Goal: Find specific page/section: Locate a particular part of the current website

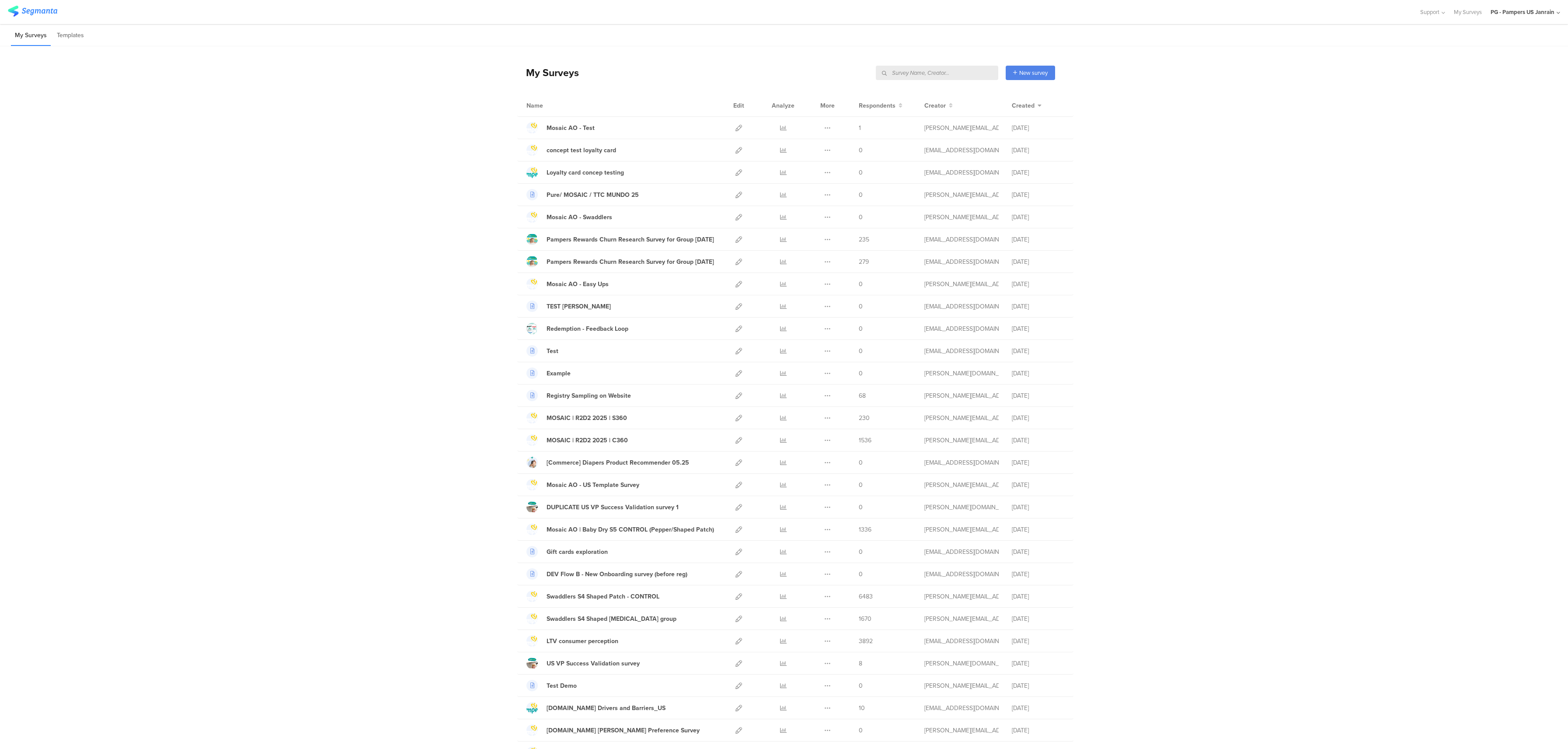
click at [947, 74] on input "text" at bounding box center [937, 73] width 122 height 15
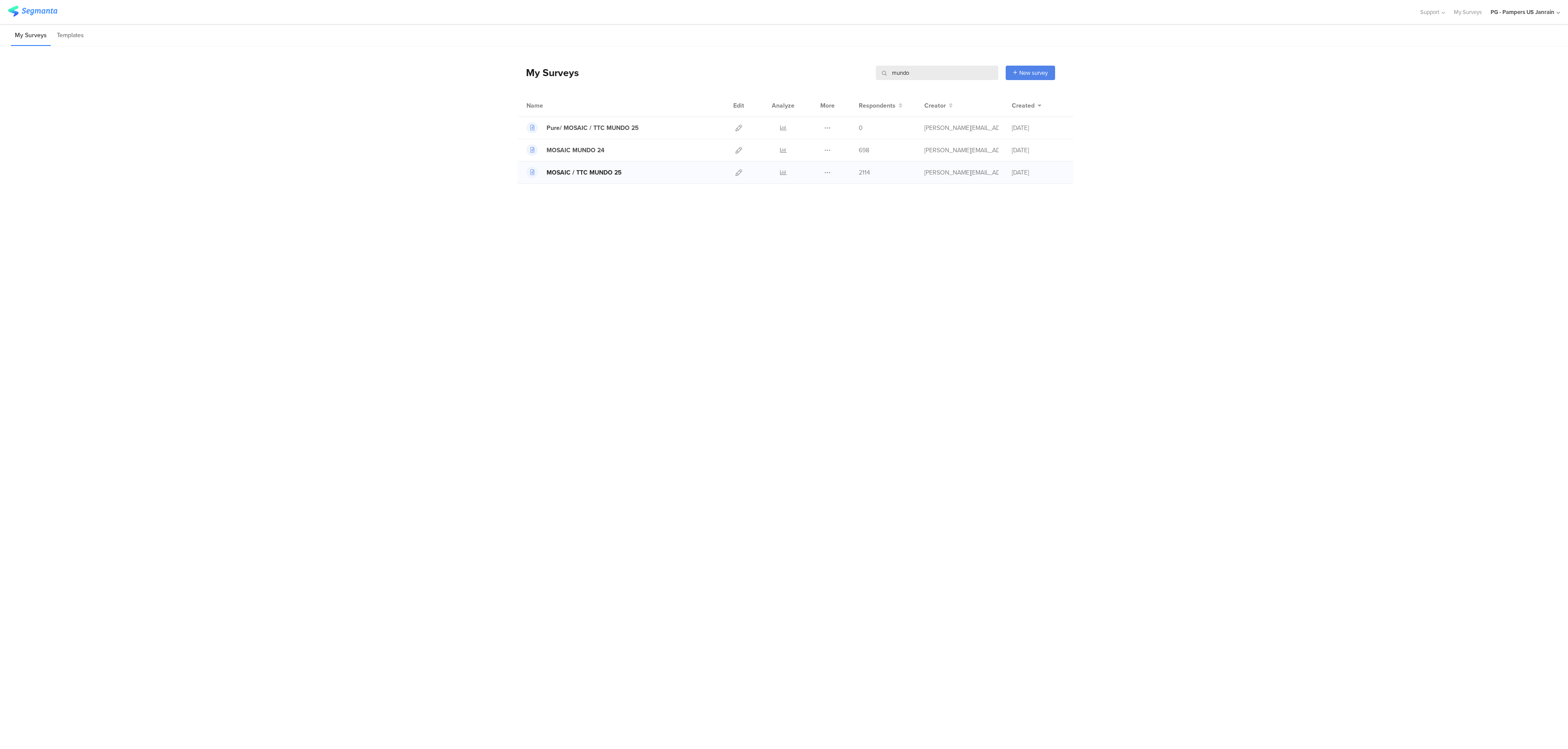
type input "mundo"
click at [605, 172] on div "MOSAIC / TTC MUNDO 25" at bounding box center [584, 172] width 75 height 9
click at [735, 172] on icon at bounding box center [738, 172] width 7 height 7
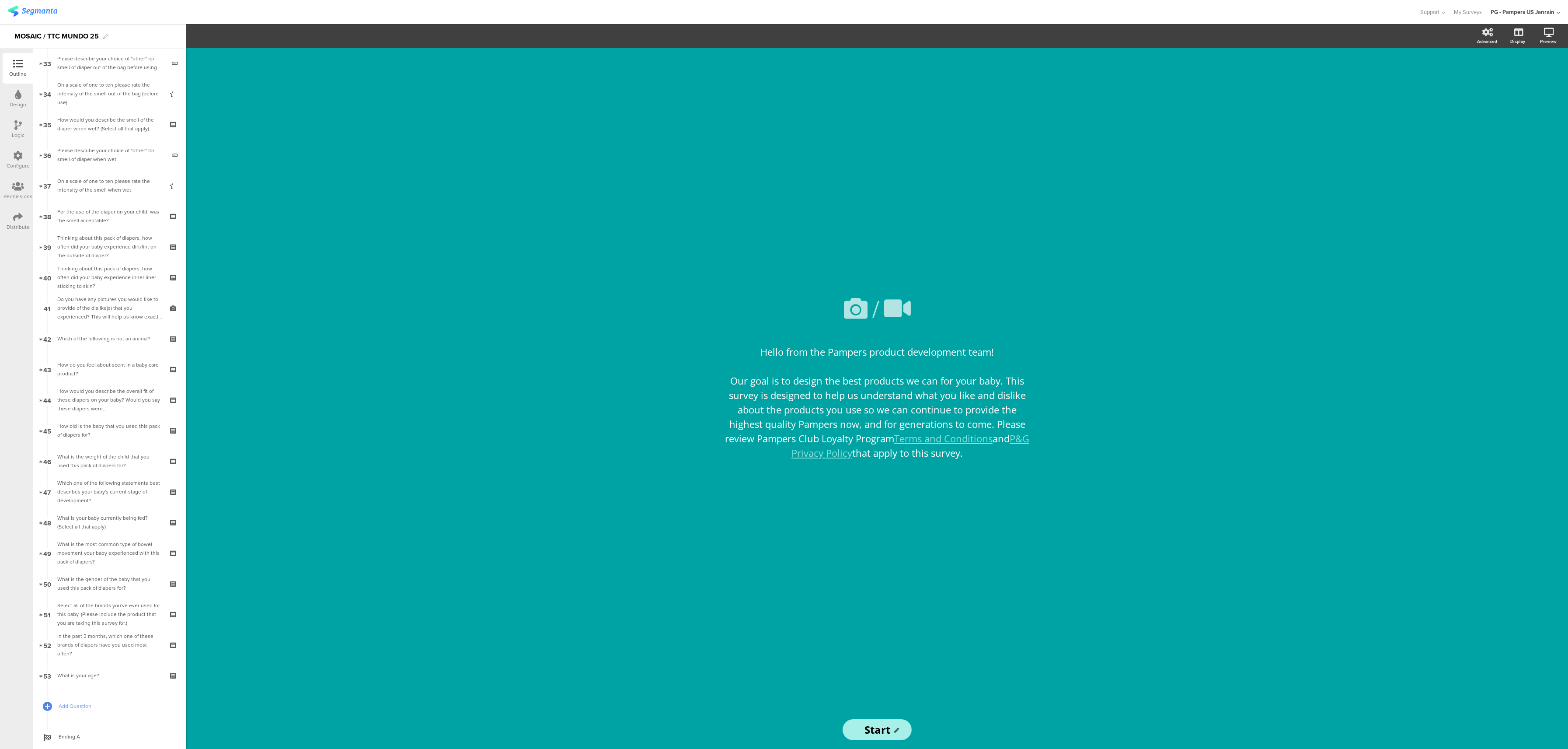
scroll to position [1038, 0]
drag, startPoint x: 1514, startPoint y: 253, endPoint x: 1480, endPoint y: 202, distance: 61.3
click at [1514, 253] on div "/ Hello from the Pampers product development team! Our goal is to design the be…" at bounding box center [877, 398] width 1382 height 701
